Goal: Transaction & Acquisition: Book appointment/travel/reservation

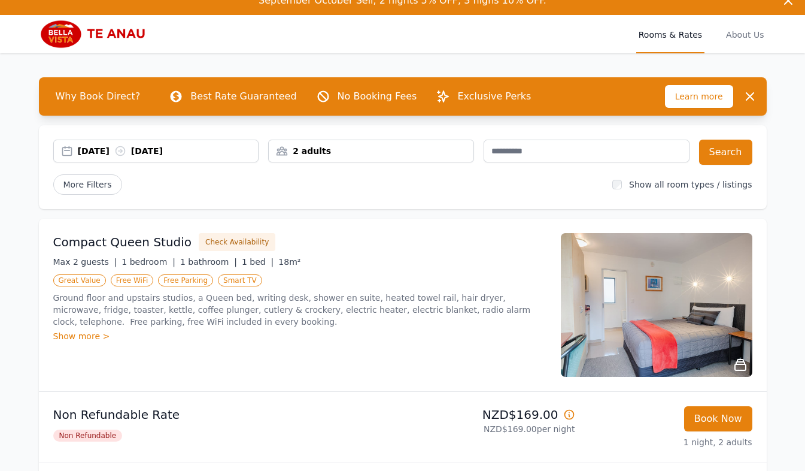
scroll to position [20, 0]
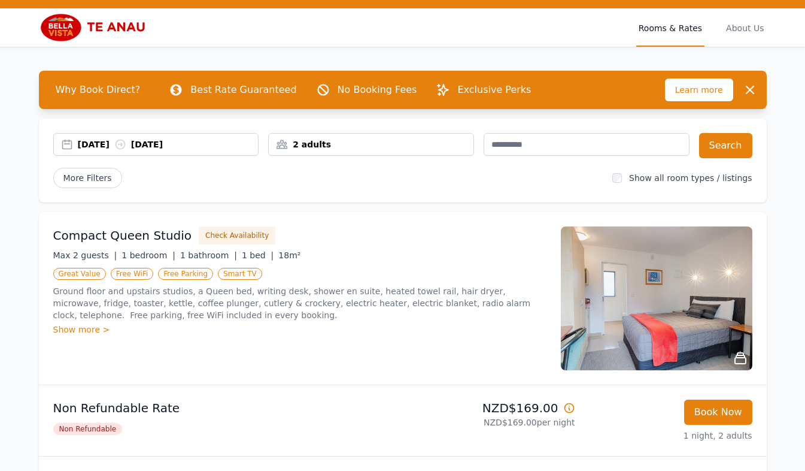
click at [69, 141] on div "[DATE] [DATE]" at bounding box center [156, 144] width 205 height 12
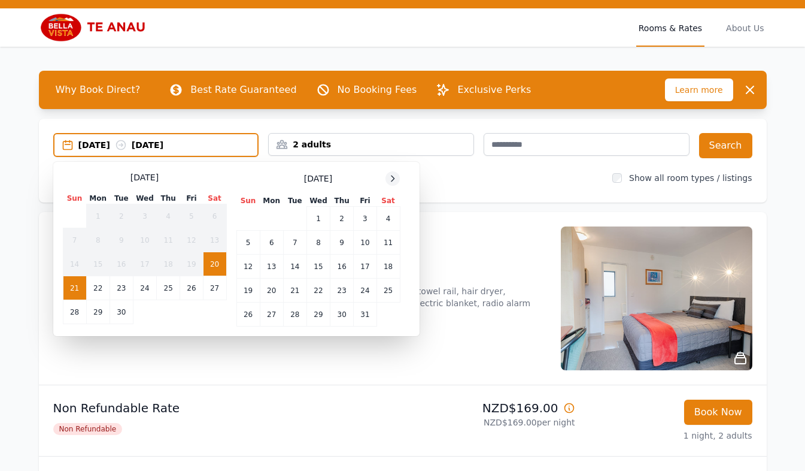
click at [391, 183] on icon at bounding box center [393, 179] width 10 height 10
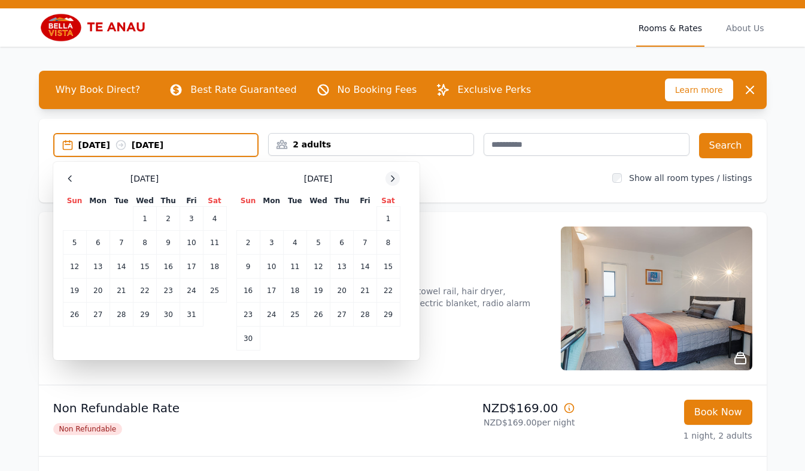
click at [391, 183] on icon at bounding box center [393, 179] width 10 height 10
click at [212, 315] on td "29" at bounding box center [214, 314] width 23 height 24
click at [273, 225] on td "1" at bounding box center [271, 219] width 23 height 24
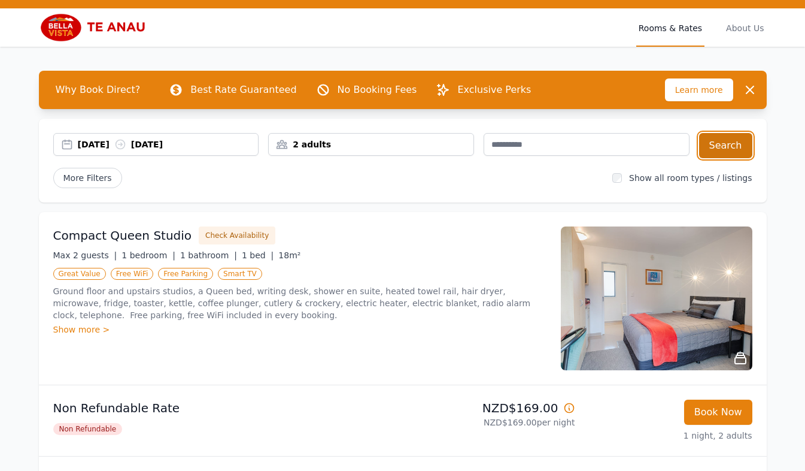
click at [726, 144] on button "Search" at bounding box center [725, 145] width 53 height 25
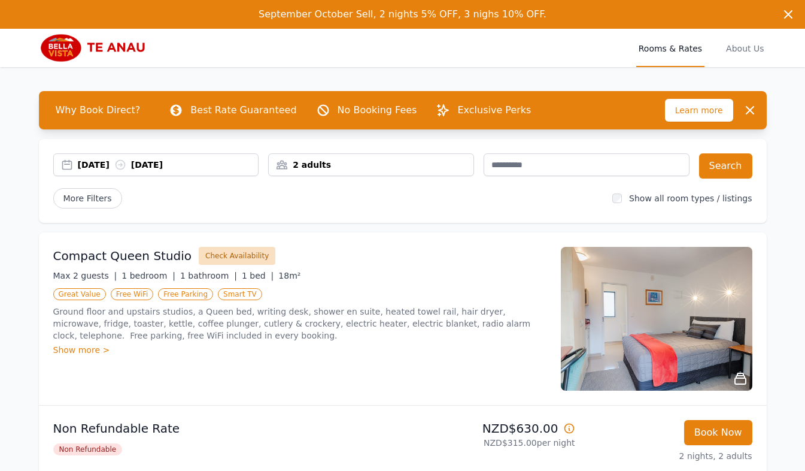
click at [235, 250] on button "Check Availability" at bounding box center [237, 256] width 77 height 18
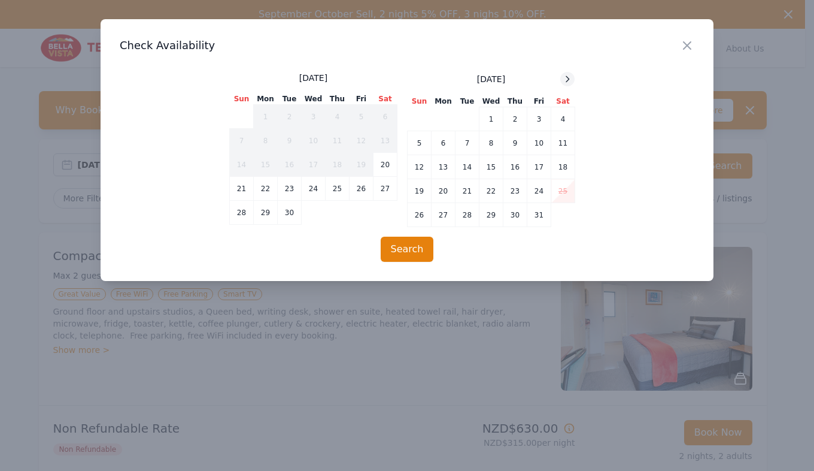
click at [567, 77] on icon at bounding box center [568, 79] width 10 height 10
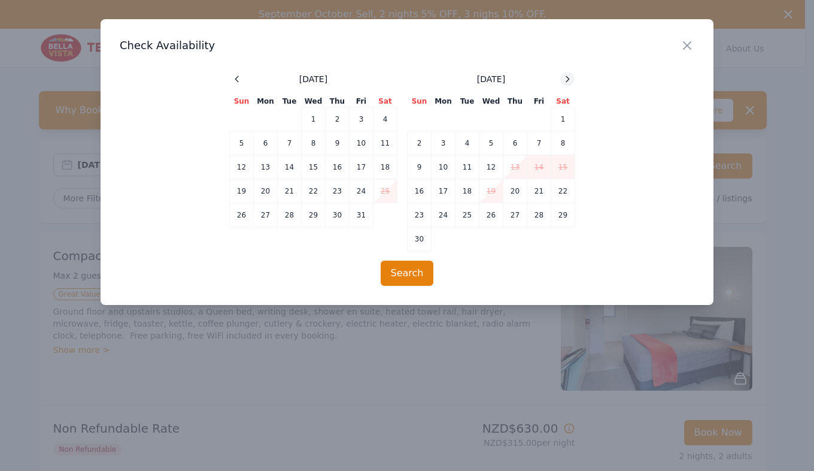
click at [567, 77] on icon at bounding box center [568, 79] width 10 height 10
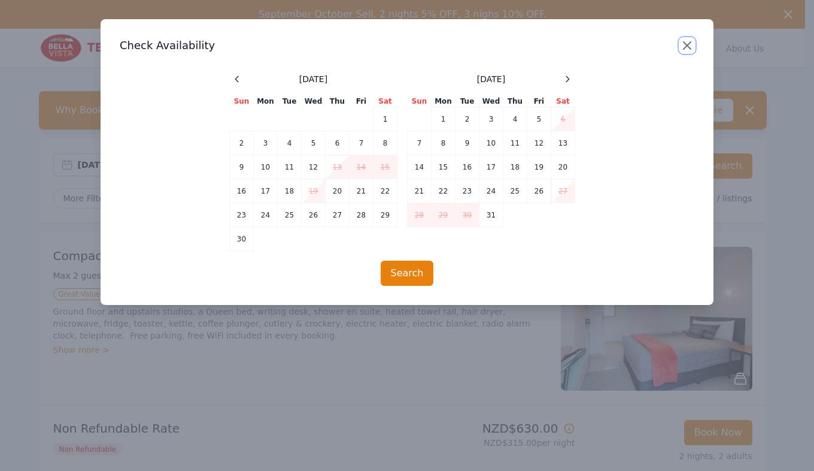
click at [684, 47] on icon "button" at bounding box center [687, 45] width 14 height 14
